Goal: Task Accomplishment & Management: Complete application form

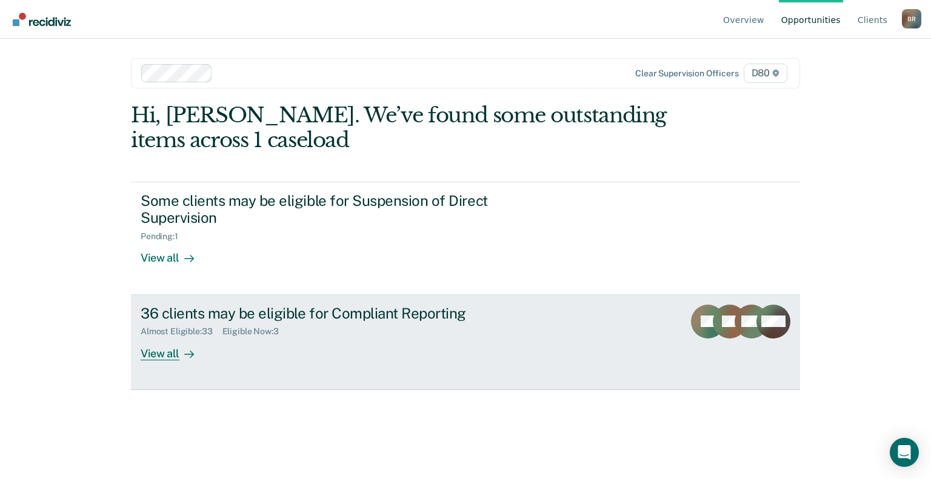
click at [319, 305] on div "36 clients may be eligible for Compliant Reporting" at bounding box center [354, 314] width 426 height 18
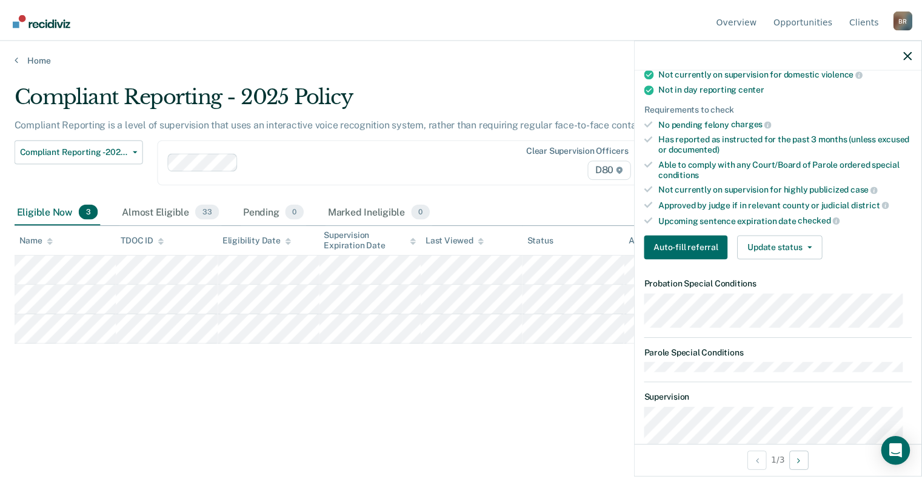
scroll to position [242, 0]
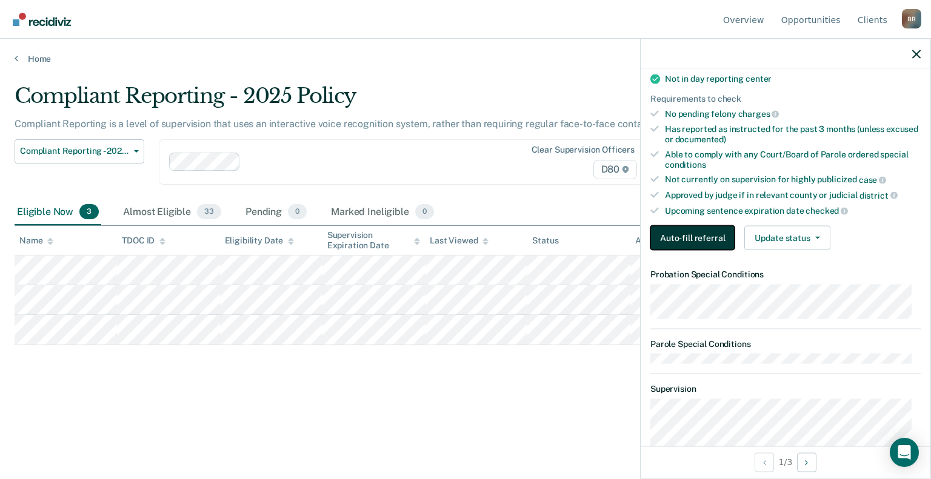
click at [703, 227] on button "Auto-fill referral" at bounding box center [692, 238] width 84 height 24
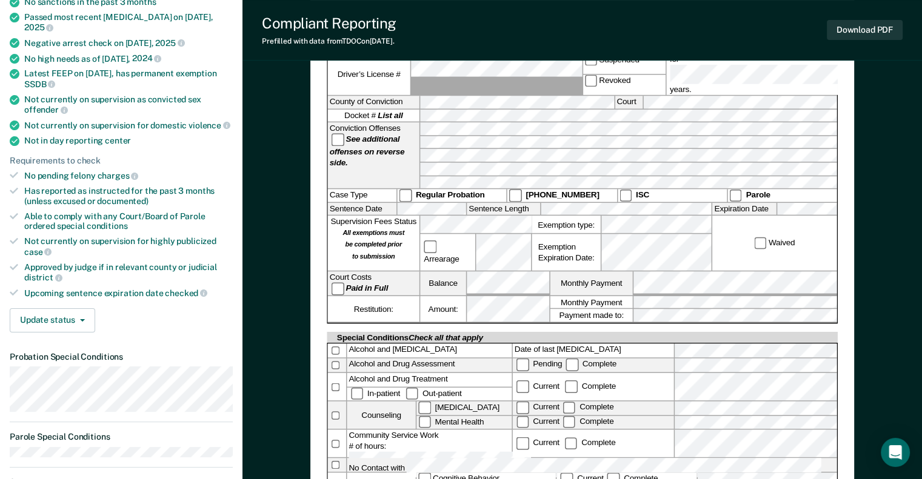
scroll to position [182, 0]
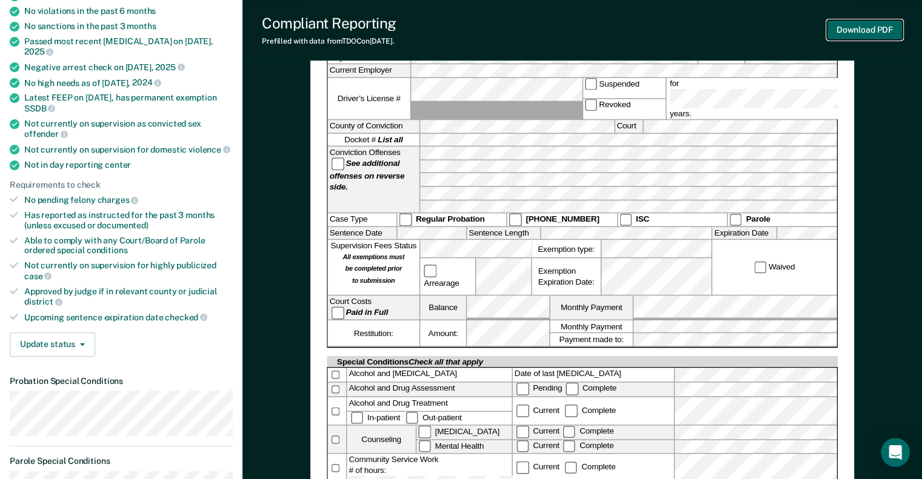
click at [875, 32] on button "Download PDF" at bounding box center [865, 30] width 76 height 20
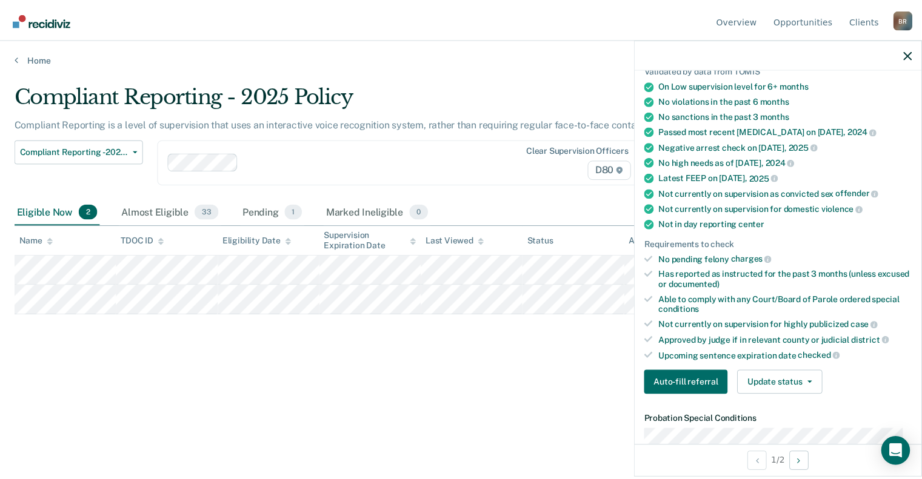
scroll to position [303, 0]
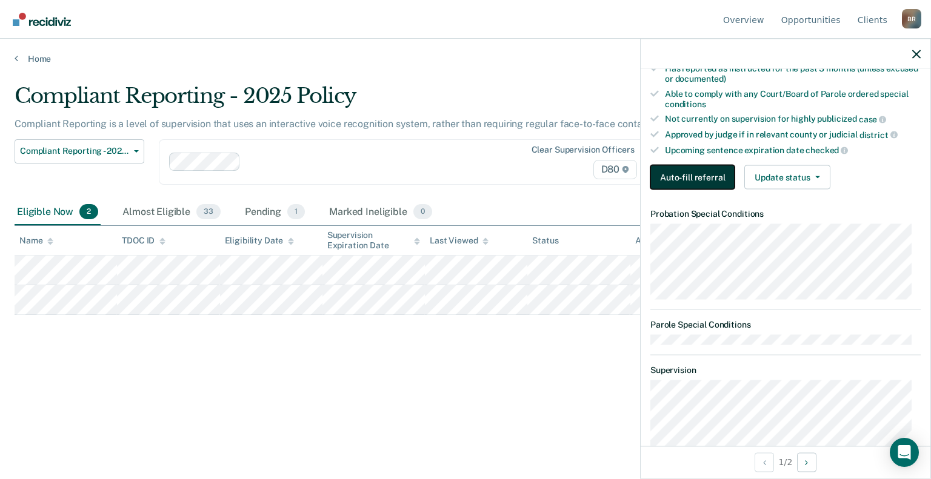
click at [701, 174] on button "Auto-fill referral" at bounding box center [692, 177] width 84 height 24
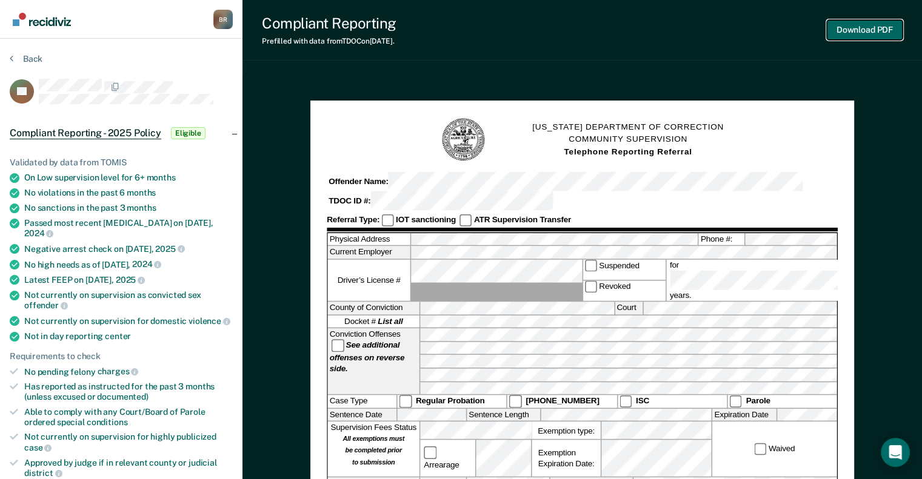
click at [865, 30] on button "Download PDF" at bounding box center [865, 30] width 76 height 20
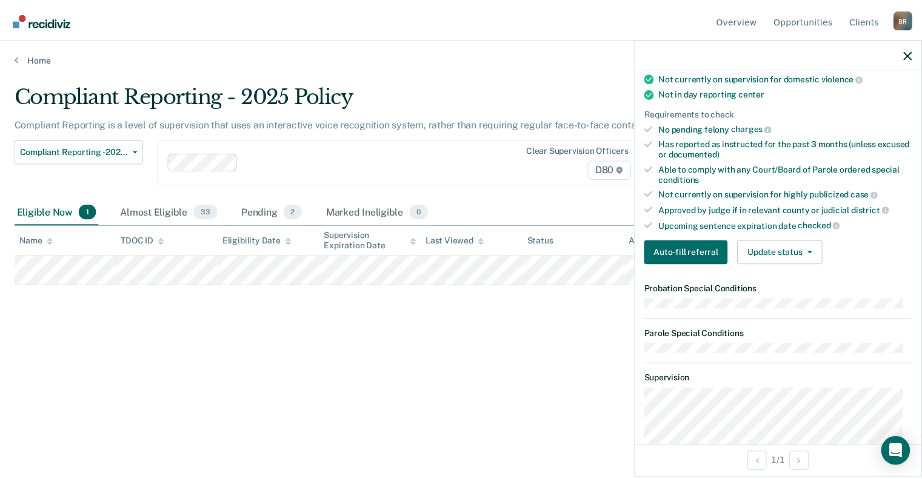
scroll to position [242, 0]
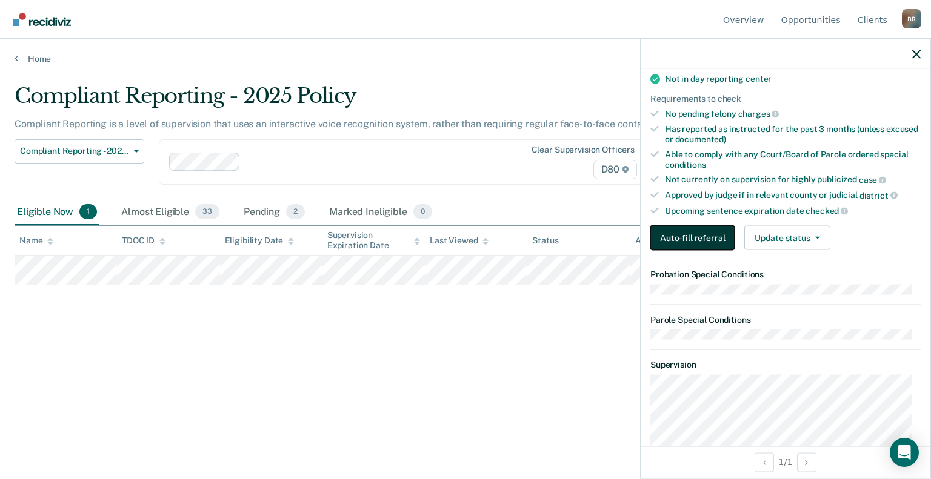
click at [701, 233] on button "Auto-fill referral" at bounding box center [692, 238] width 84 height 24
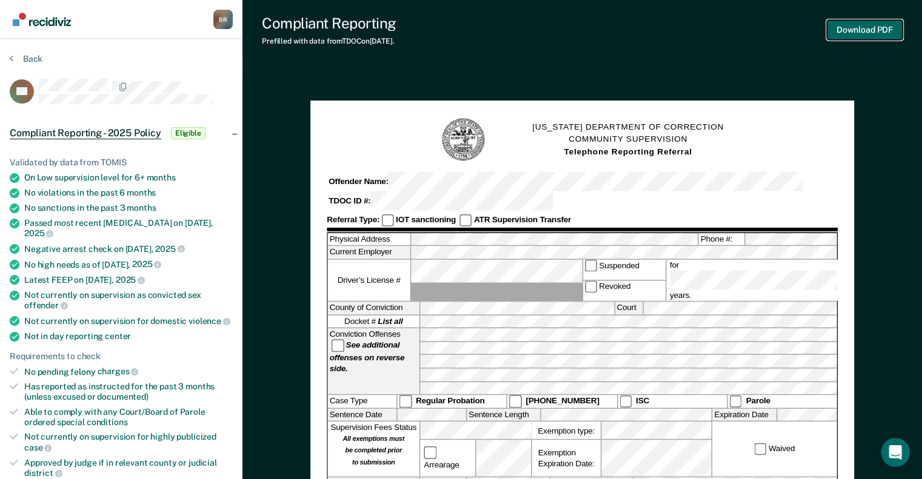
click at [878, 32] on button "Download PDF" at bounding box center [865, 30] width 76 height 20
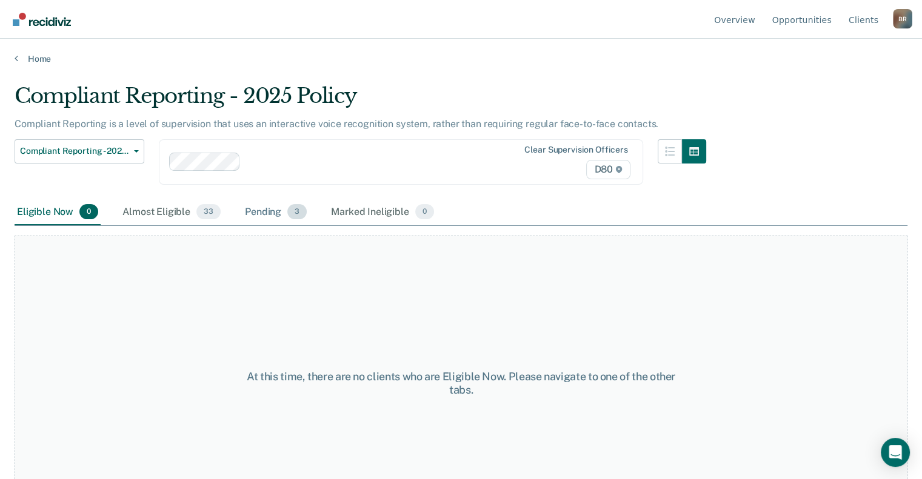
click at [264, 215] on div "Pending 3" at bounding box center [275, 212] width 67 height 27
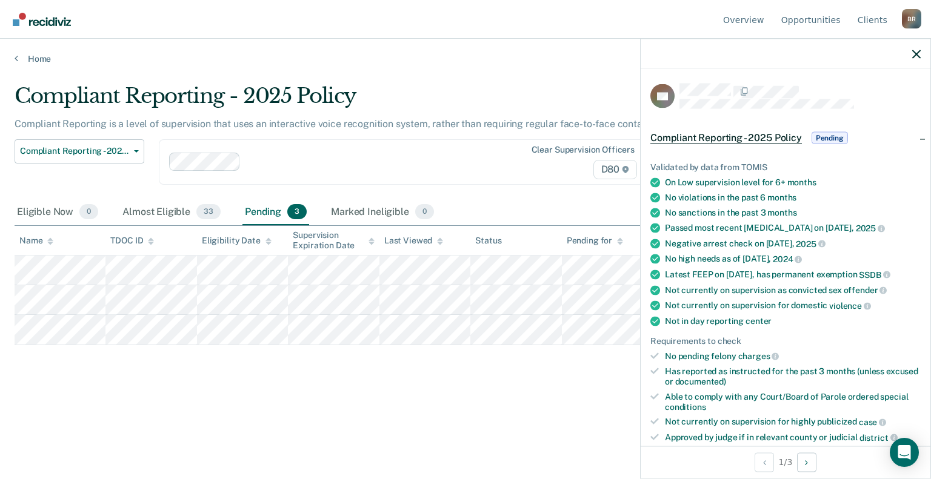
click at [415, 433] on main "Compliant Reporting - 2025 Policy Compliant Reporting is a level of supervision…" at bounding box center [465, 270] width 931 height 412
click at [63, 213] on div "Eligible Now 0" at bounding box center [58, 212] width 86 height 27
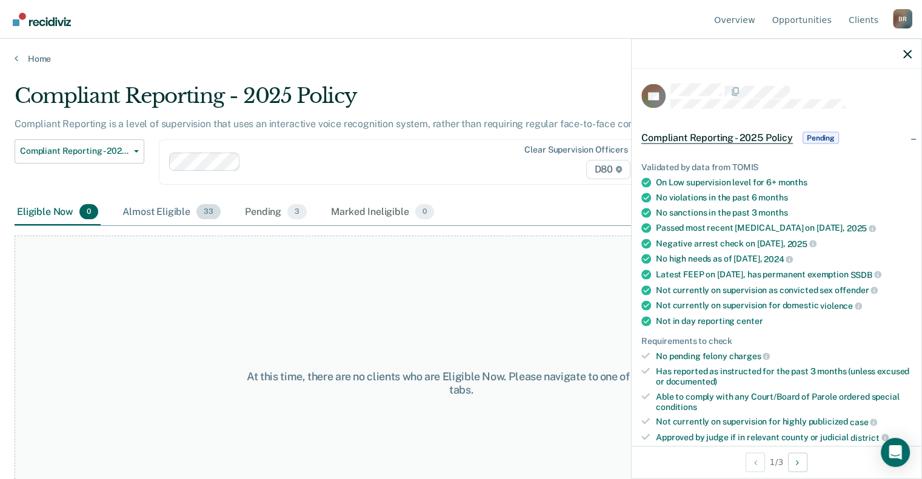
click at [150, 210] on div "Almost Eligible 33" at bounding box center [171, 212] width 103 height 27
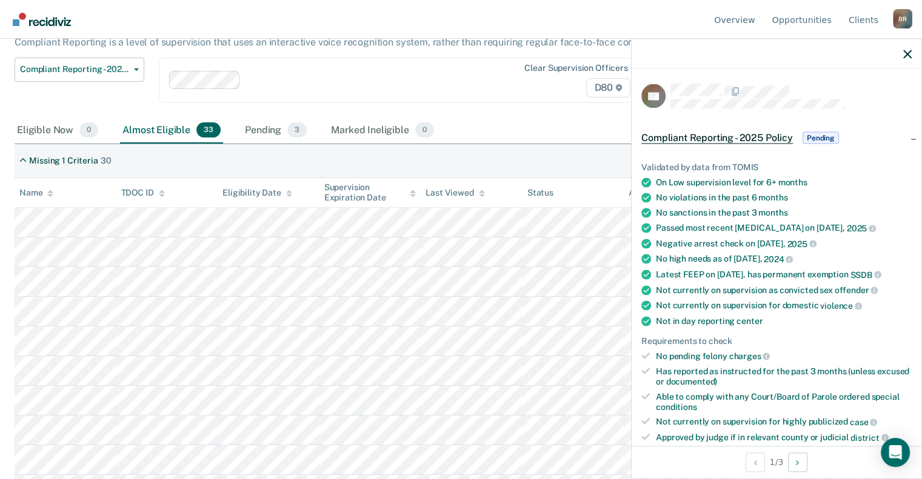
scroll to position [121, 0]
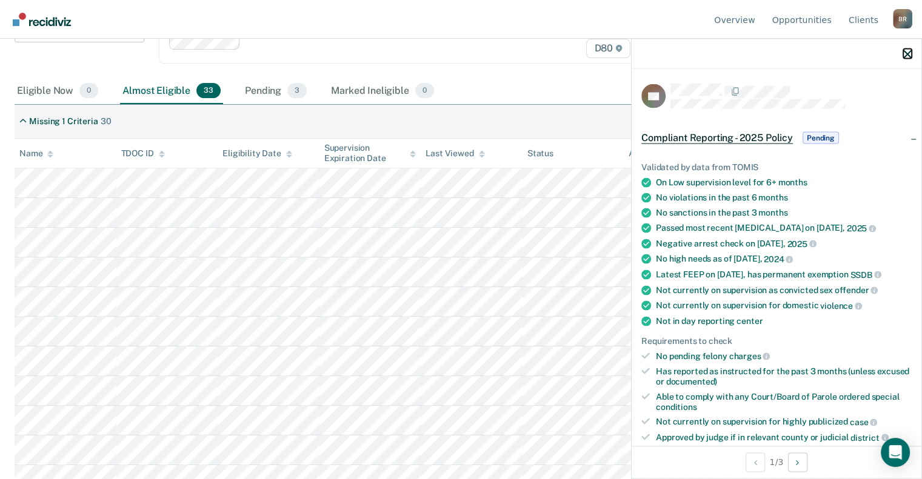
click at [909, 53] on icon "button" at bounding box center [907, 54] width 8 height 8
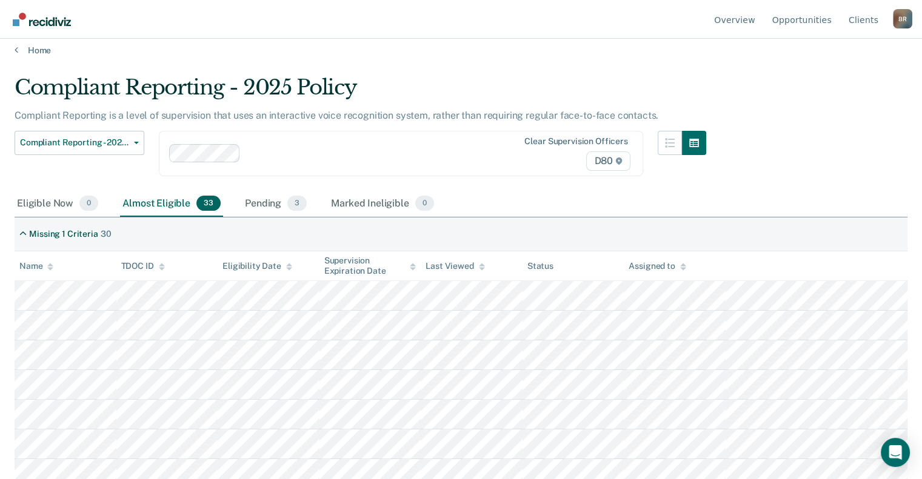
scroll to position [0, 0]
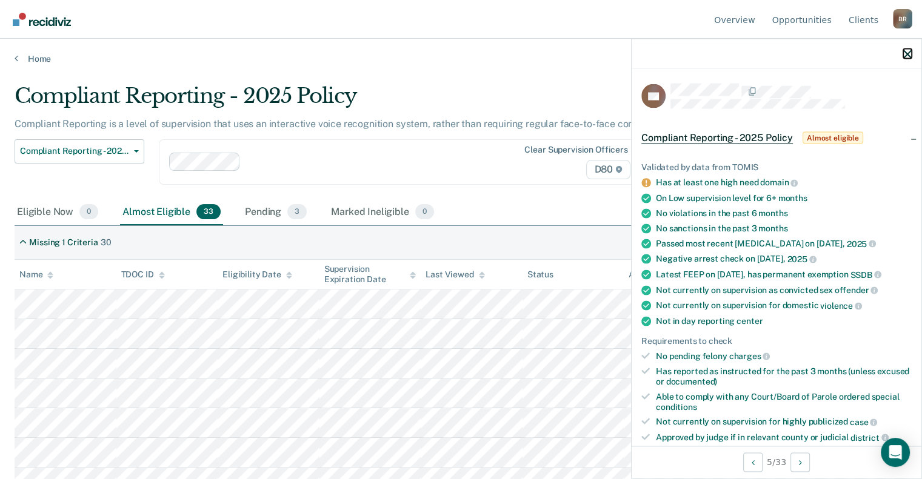
click at [909, 53] on icon "button" at bounding box center [907, 54] width 8 height 8
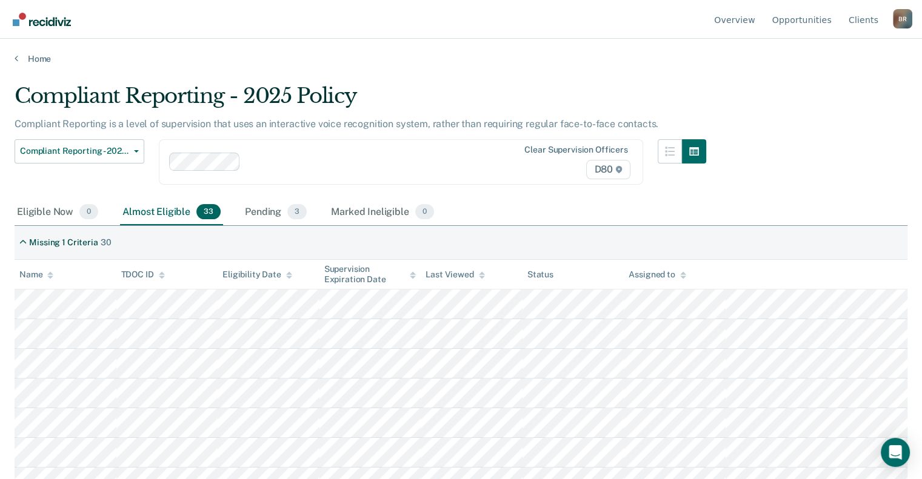
click at [47, 275] on icon at bounding box center [50, 276] width 6 height 8
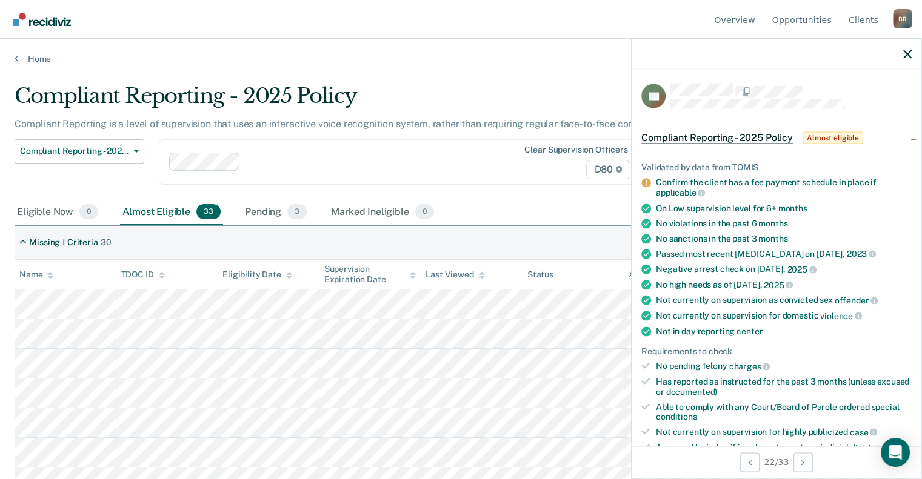
click at [424, 87] on div "Compliant Reporting - 2025 Policy" at bounding box center [361, 101] width 692 height 35
click at [906, 53] on icon "button" at bounding box center [907, 54] width 8 height 8
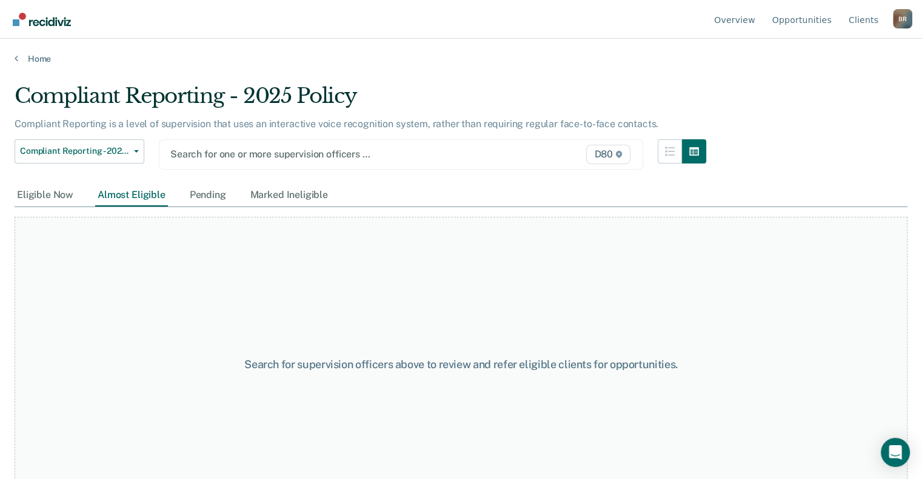
click at [254, 151] on div at bounding box center [331, 154] width 322 height 14
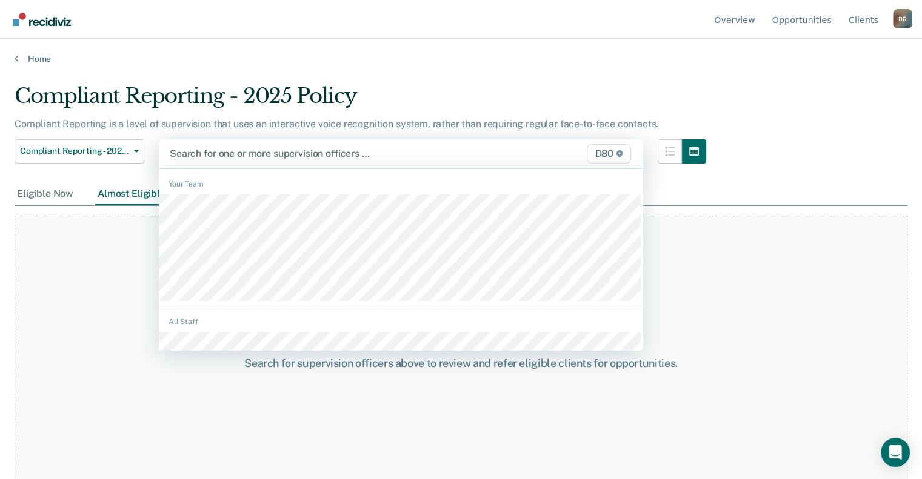
type input "j"
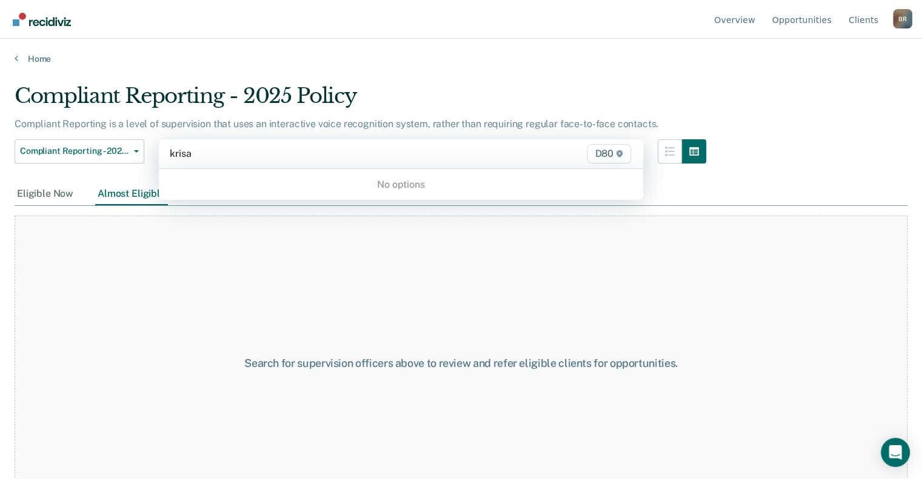
type input "[PERSON_NAME]"
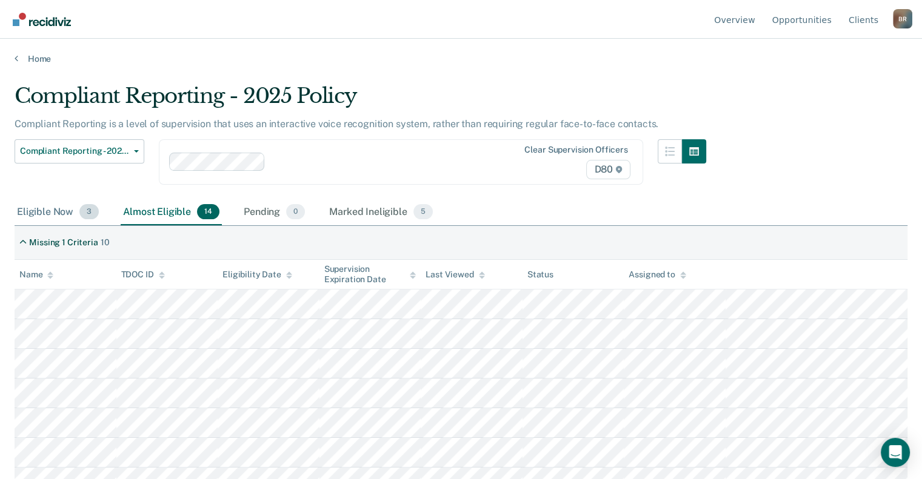
click at [31, 209] on div "Eligible Now 3" at bounding box center [58, 212] width 87 height 27
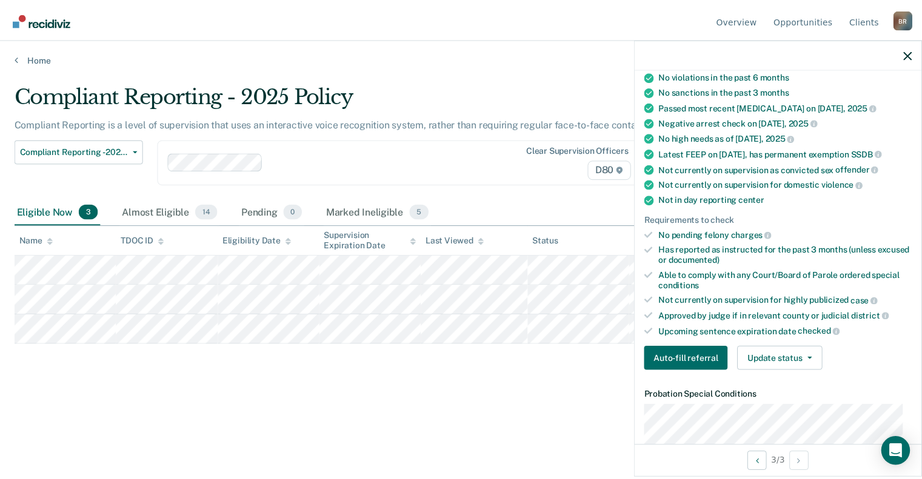
scroll to position [182, 0]
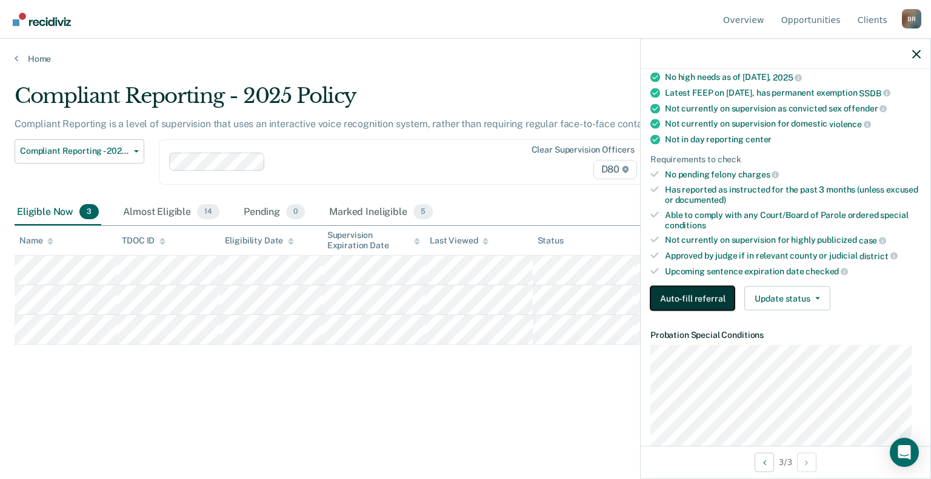
click at [688, 298] on button "Auto-fill referral" at bounding box center [692, 299] width 84 height 24
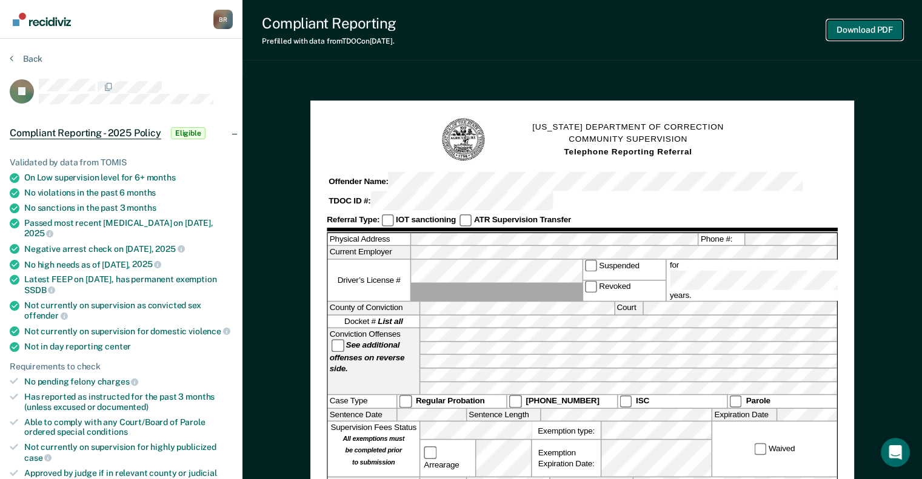
click at [865, 32] on button "Download PDF" at bounding box center [865, 30] width 76 height 20
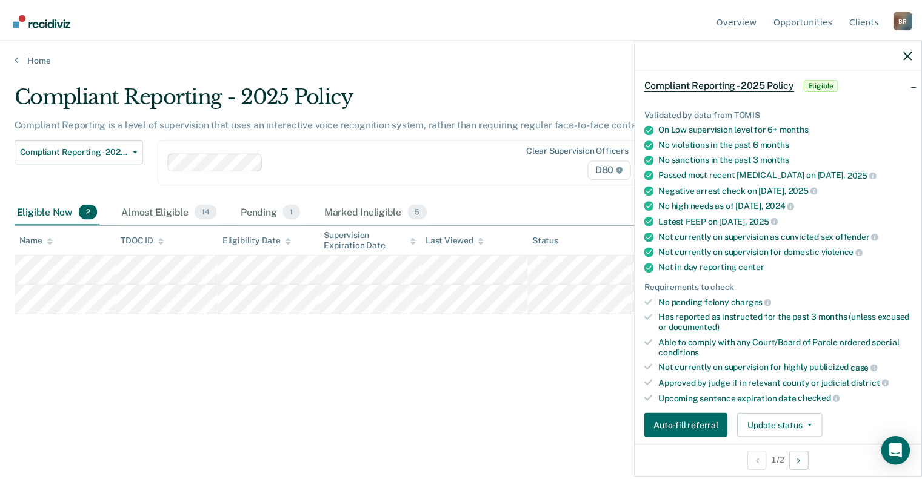
scroll to position [182, 0]
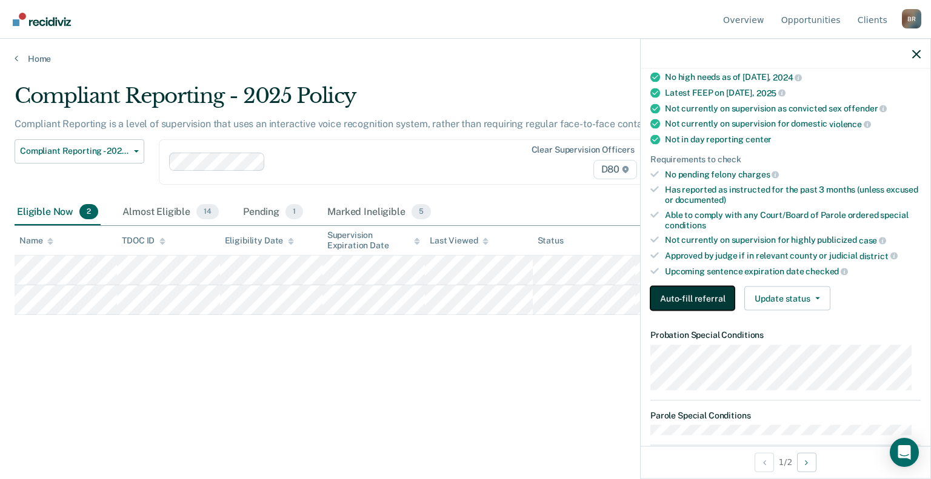
click at [711, 287] on button "Auto-fill referral" at bounding box center [692, 299] width 84 height 24
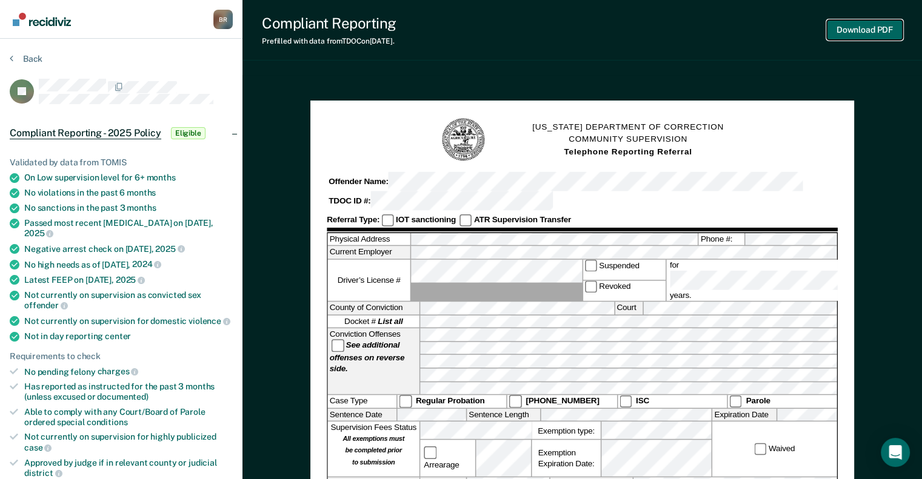
click at [856, 29] on button "Download PDF" at bounding box center [865, 30] width 76 height 20
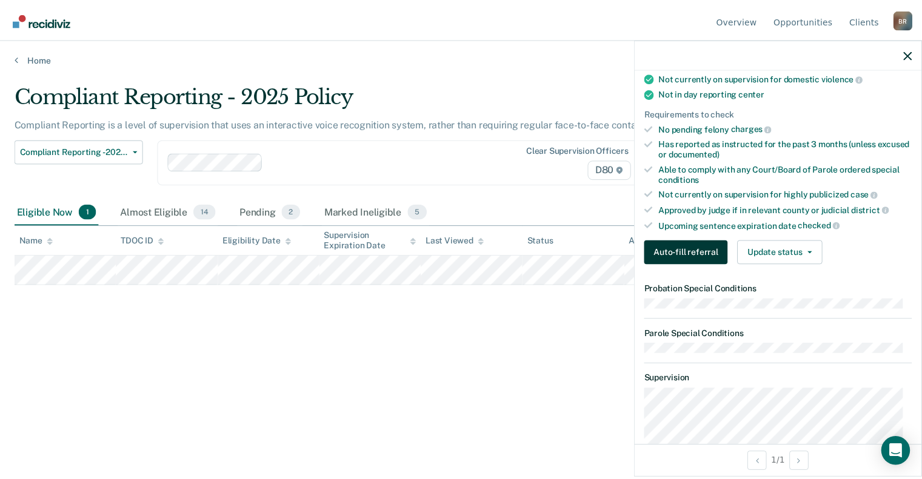
scroll to position [242, 0]
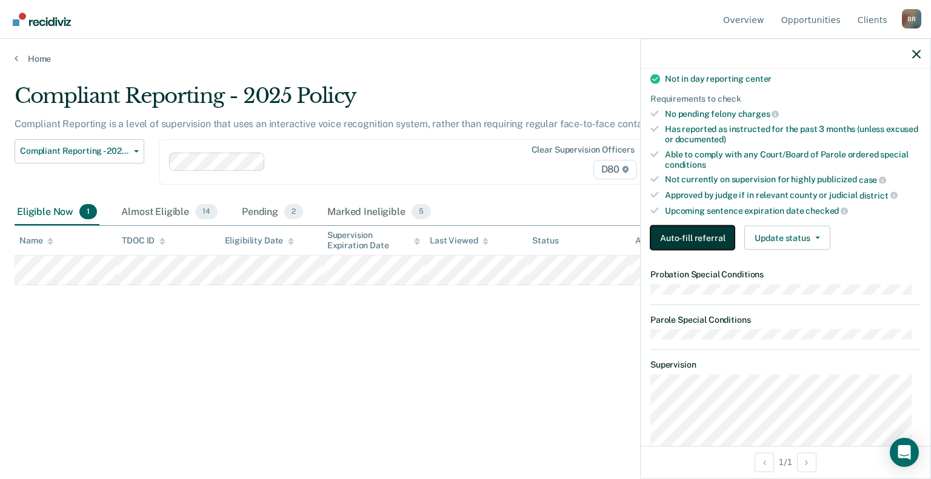
click at [687, 238] on button "Auto-fill referral" at bounding box center [692, 238] width 84 height 24
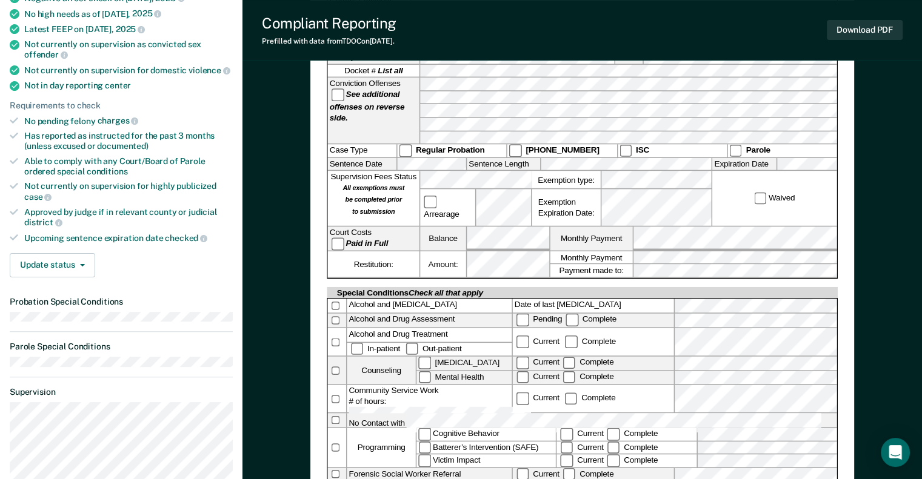
scroll to position [182, 0]
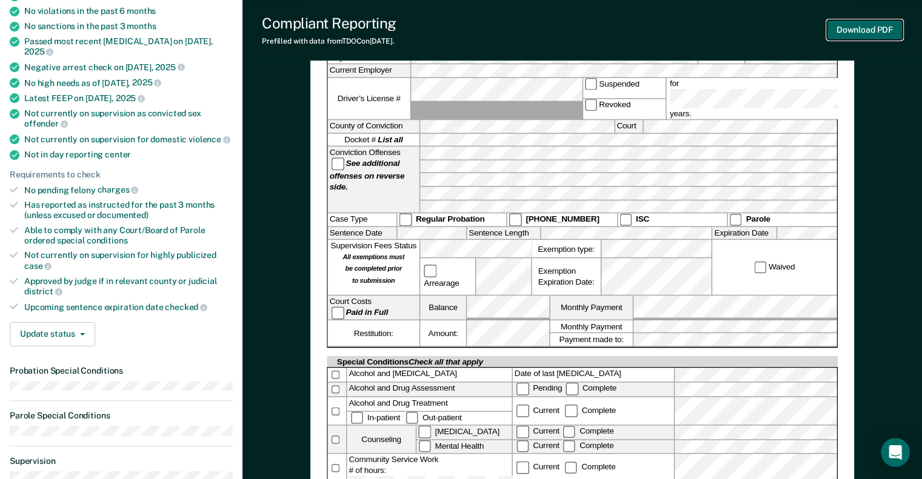
click at [866, 33] on button "Download PDF" at bounding box center [865, 30] width 76 height 20
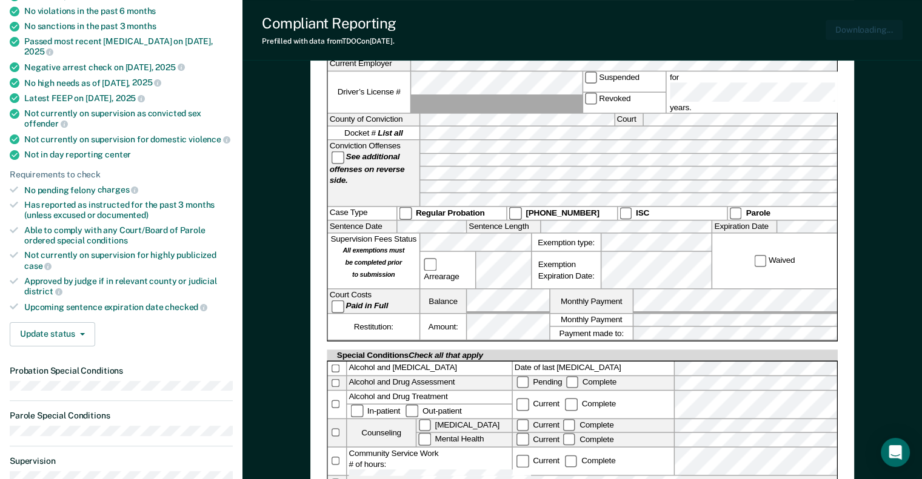
scroll to position [0, 0]
